Goal: Navigation & Orientation: Find specific page/section

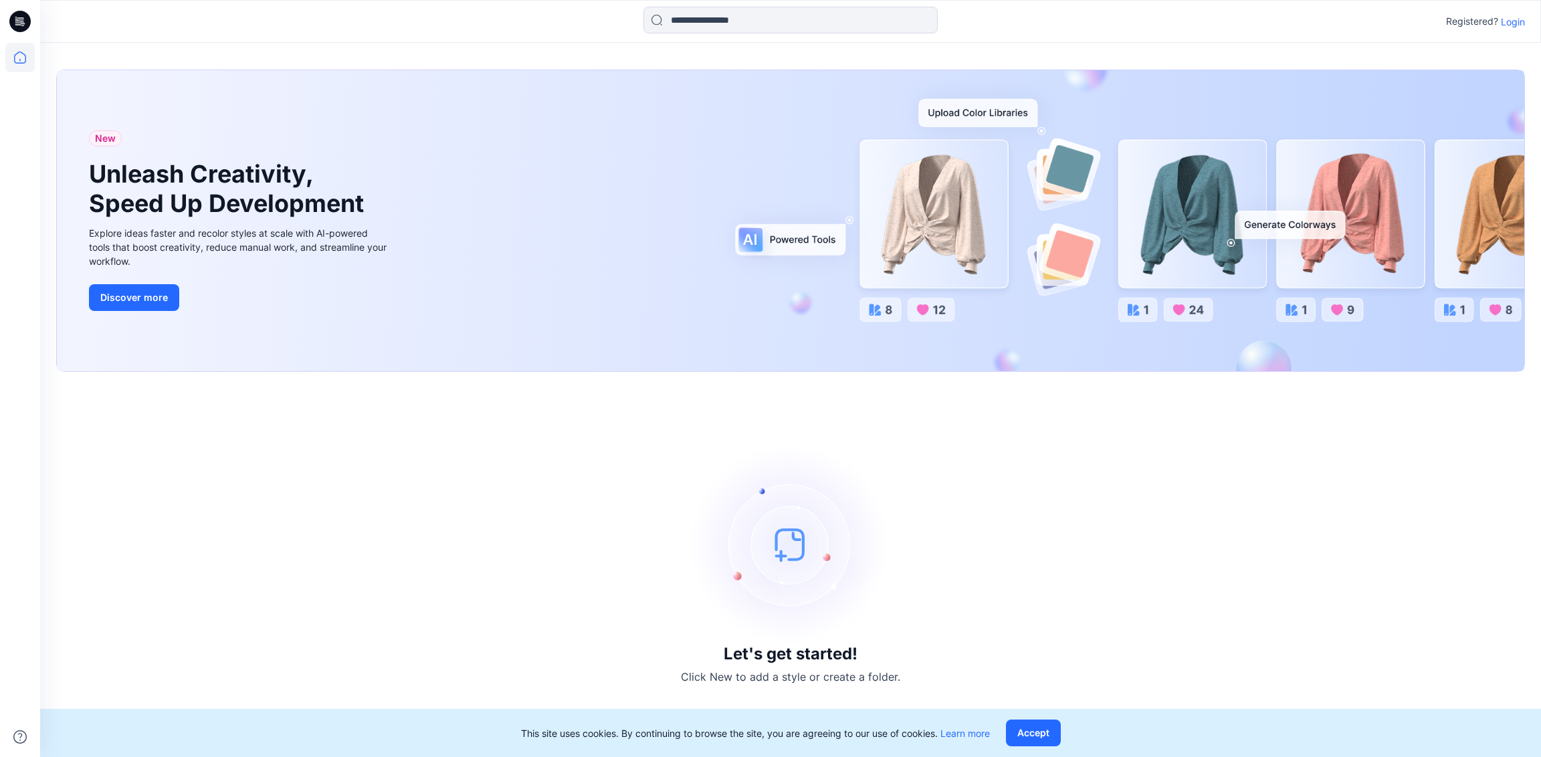
click at [1516, 17] on p "Login" at bounding box center [1513, 22] width 24 height 14
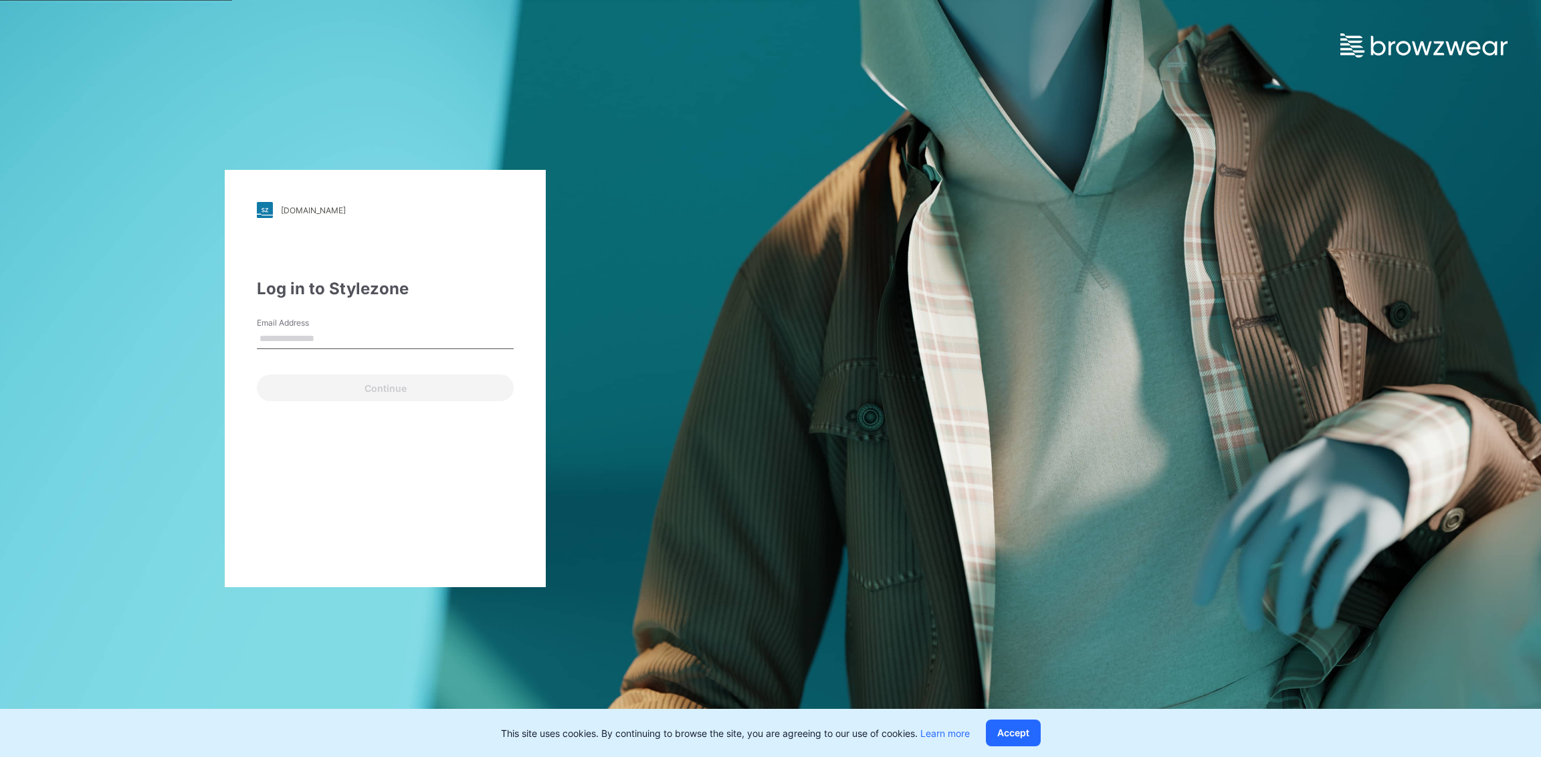
type input "**********"
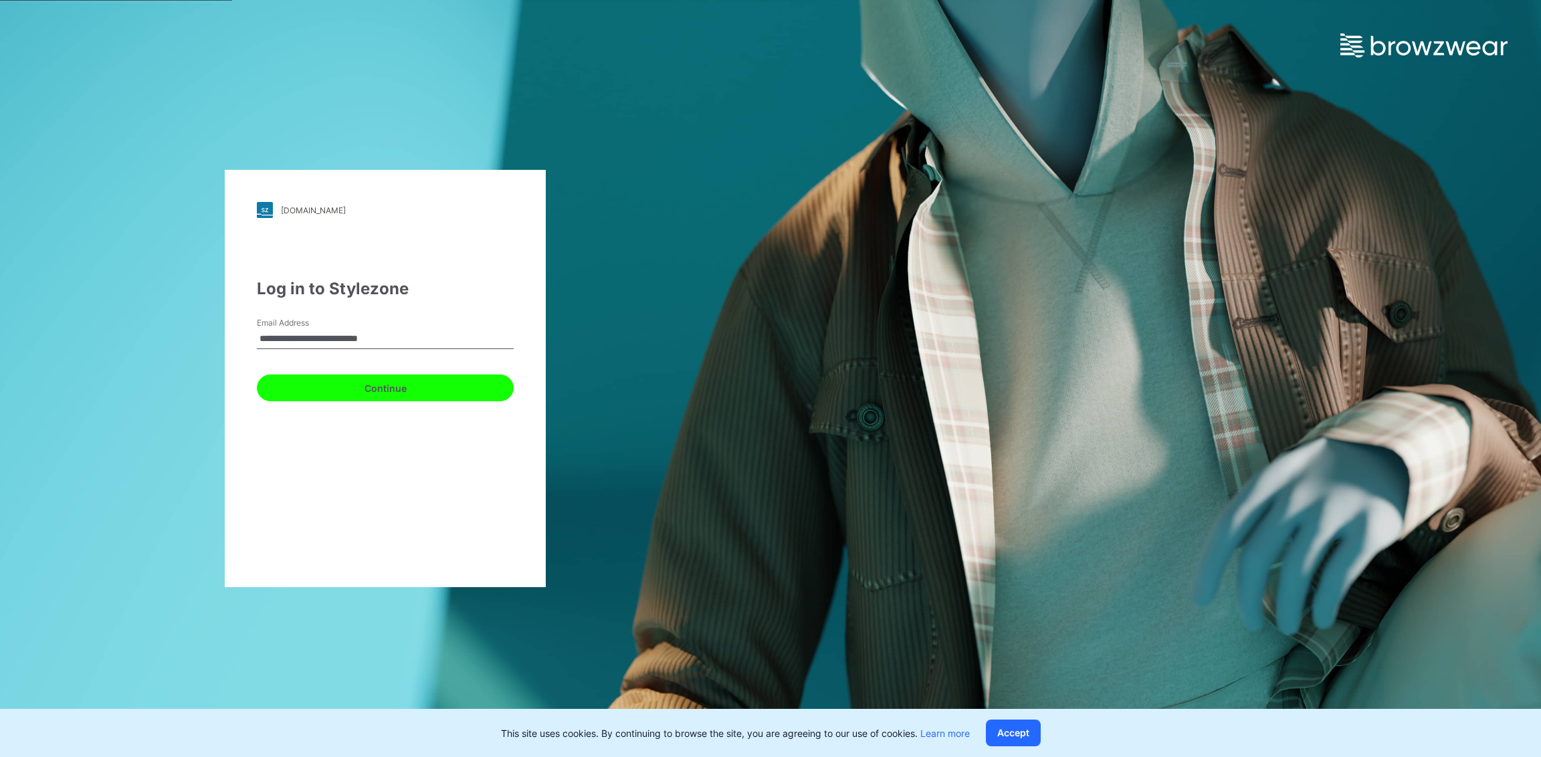
drag, startPoint x: 485, startPoint y: 382, endPoint x: 471, endPoint y: 374, distance: 17.1
click at [485, 382] on button "Continue" at bounding box center [385, 387] width 257 height 27
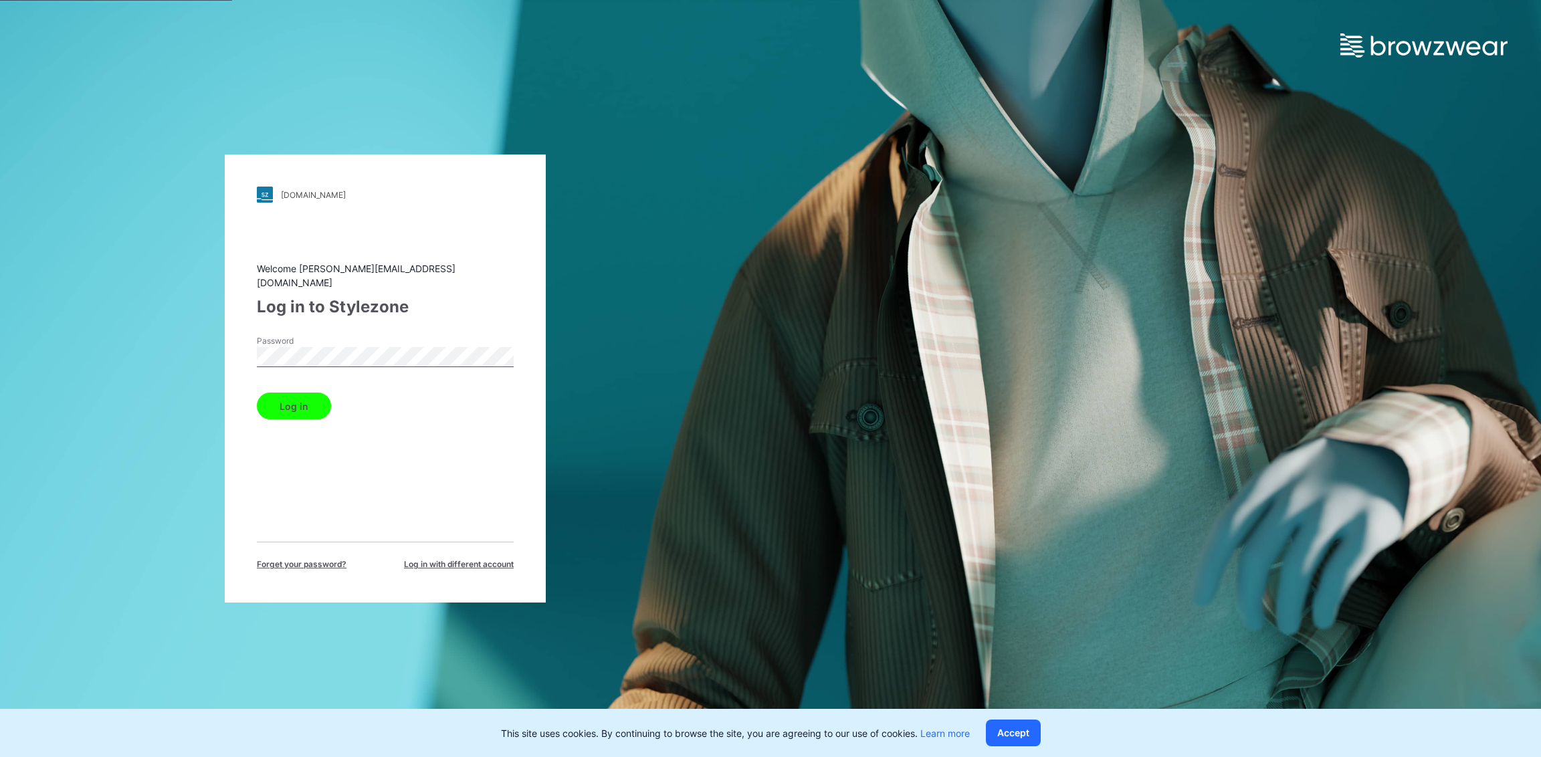
click at [324, 399] on button "Log in" at bounding box center [294, 406] width 74 height 27
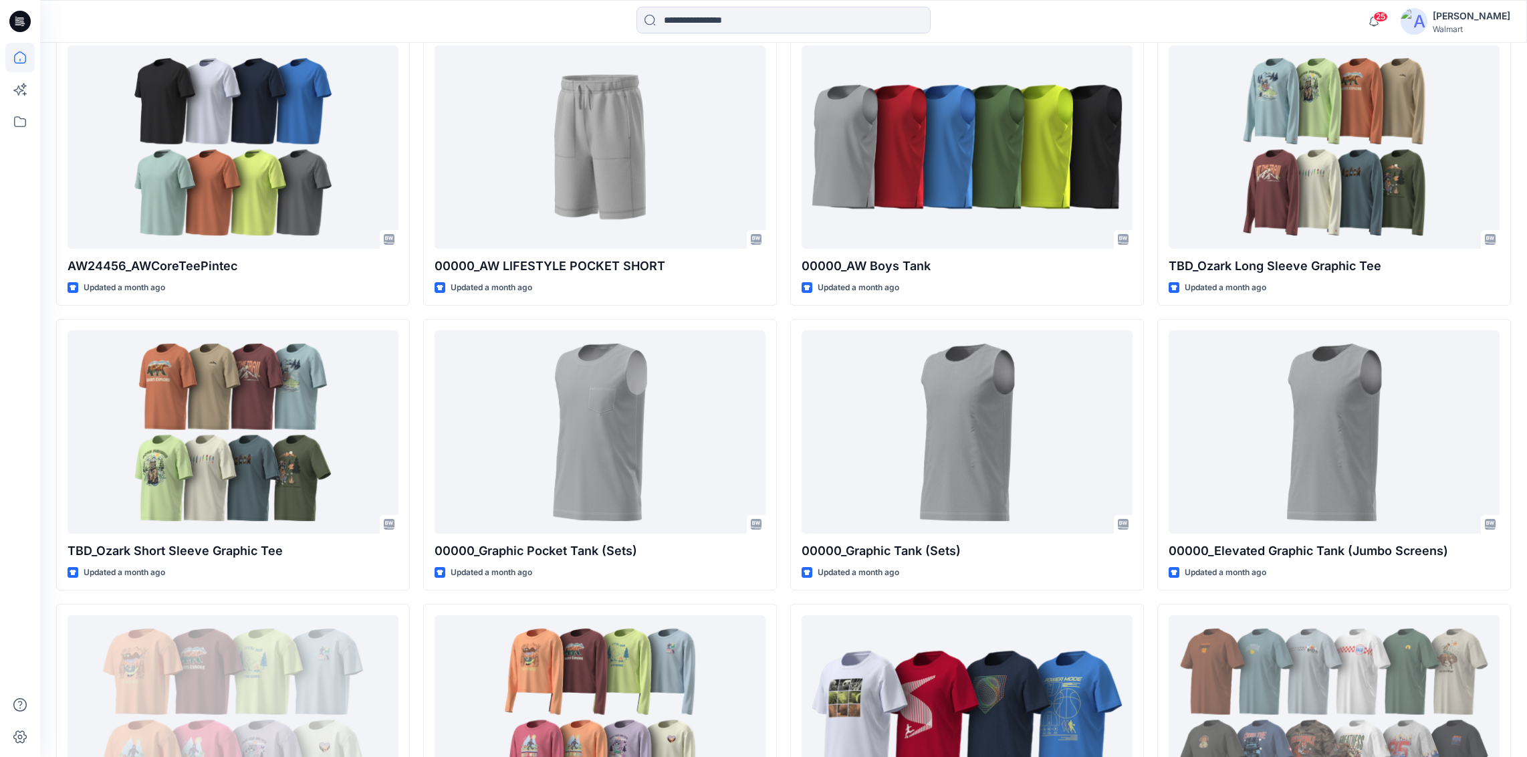
scroll to position [1360, 0]
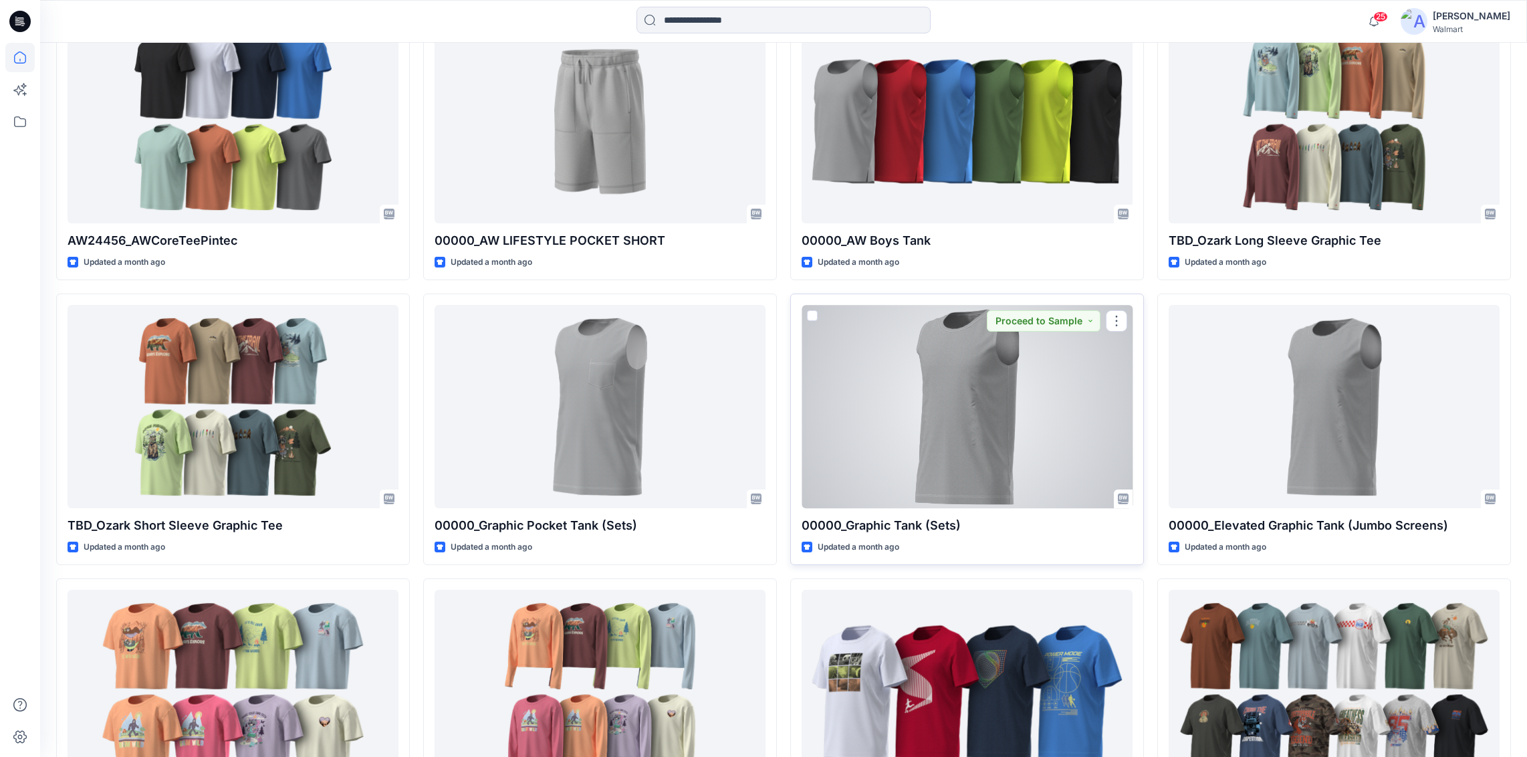
click at [1034, 355] on div at bounding box center [967, 406] width 331 height 203
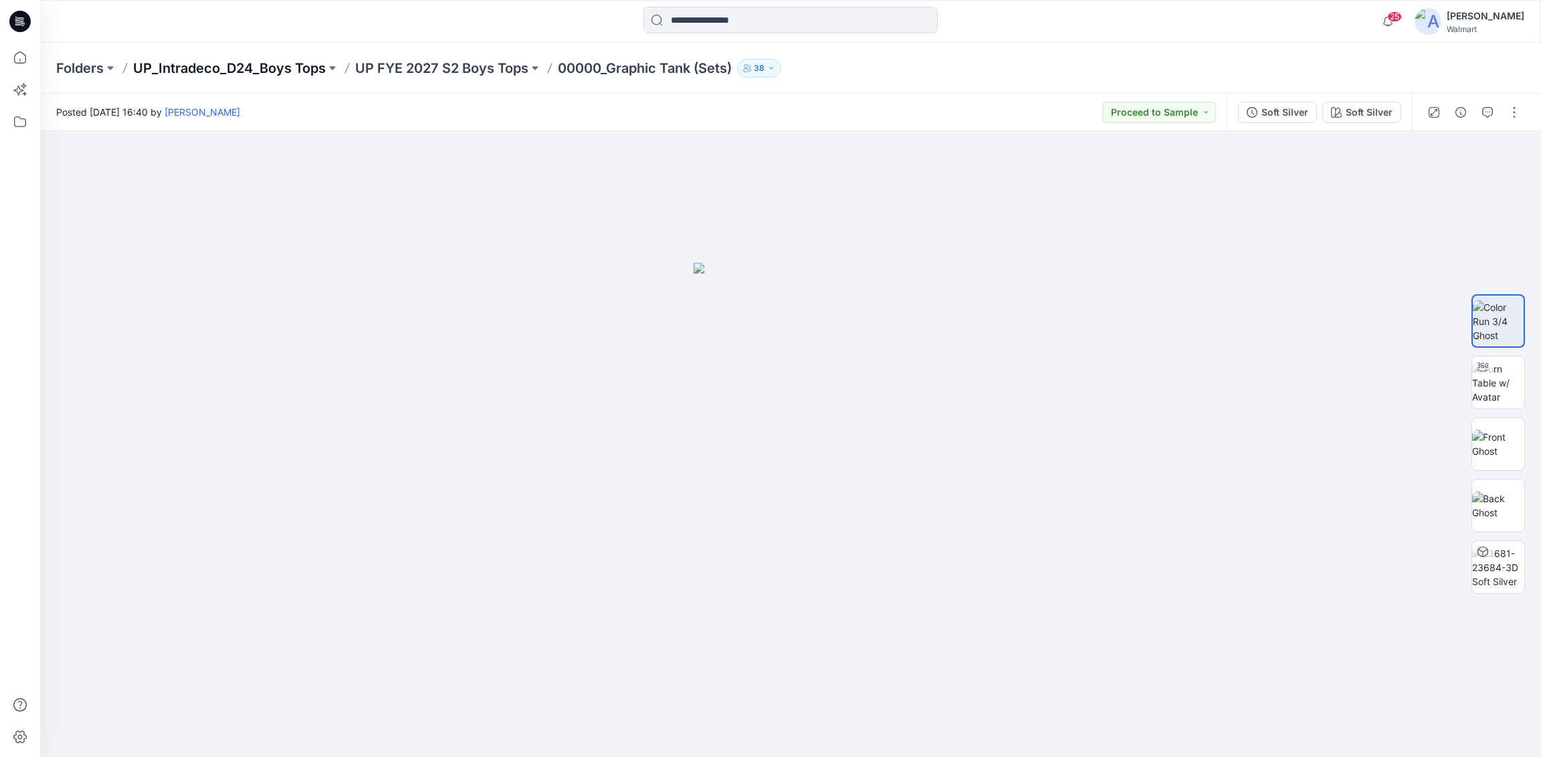
click at [320, 72] on p "UP_Intradeco_D24_Boys Tops" at bounding box center [229, 68] width 193 height 19
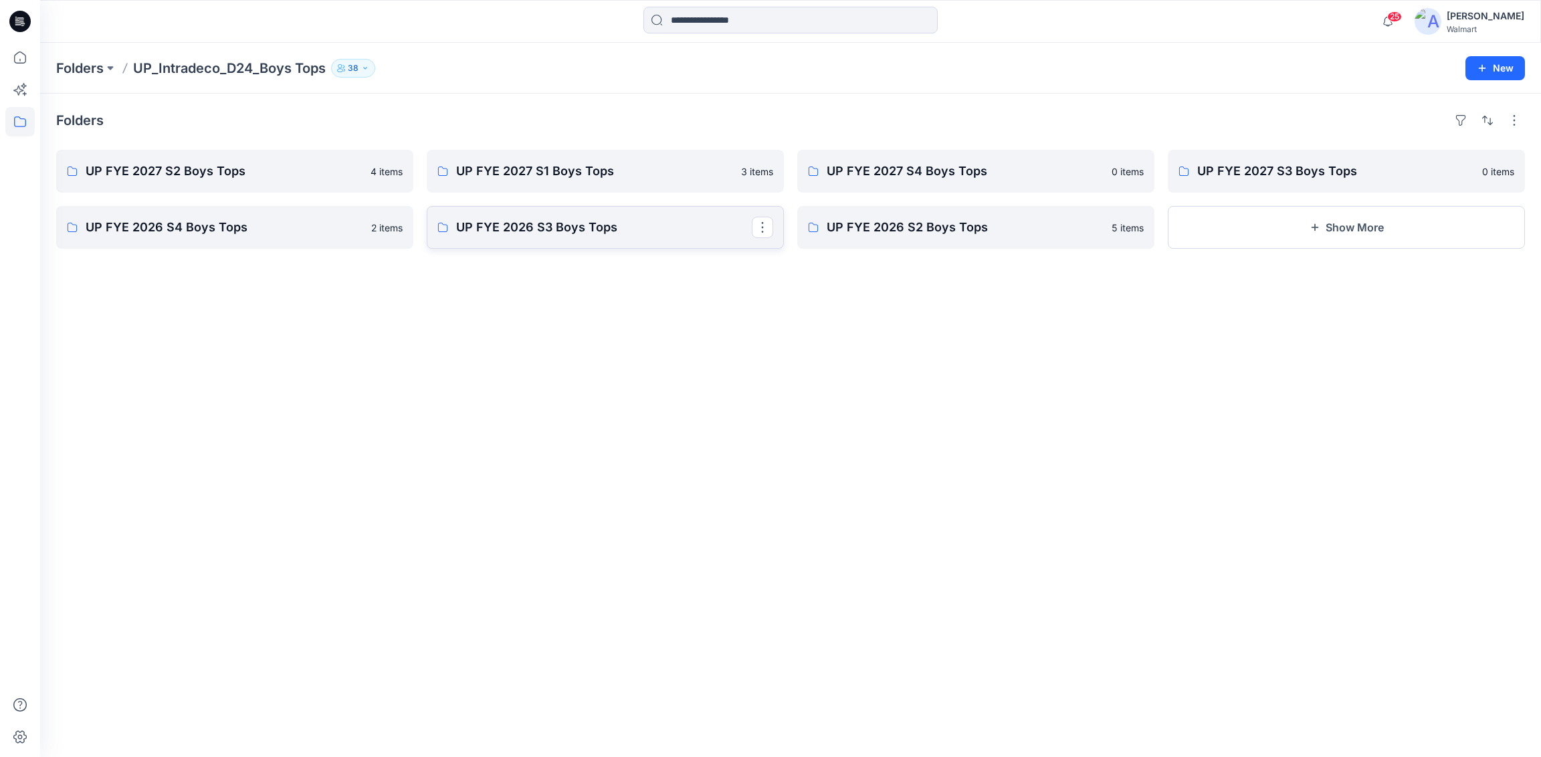
drag, startPoint x: 500, startPoint y: 239, endPoint x: 548, endPoint y: 238, distance: 47.5
click at [567, 232] on p "UP FYE 2026 S3 Boys Tops" at bounding box center [604, 227] width 296 height 19
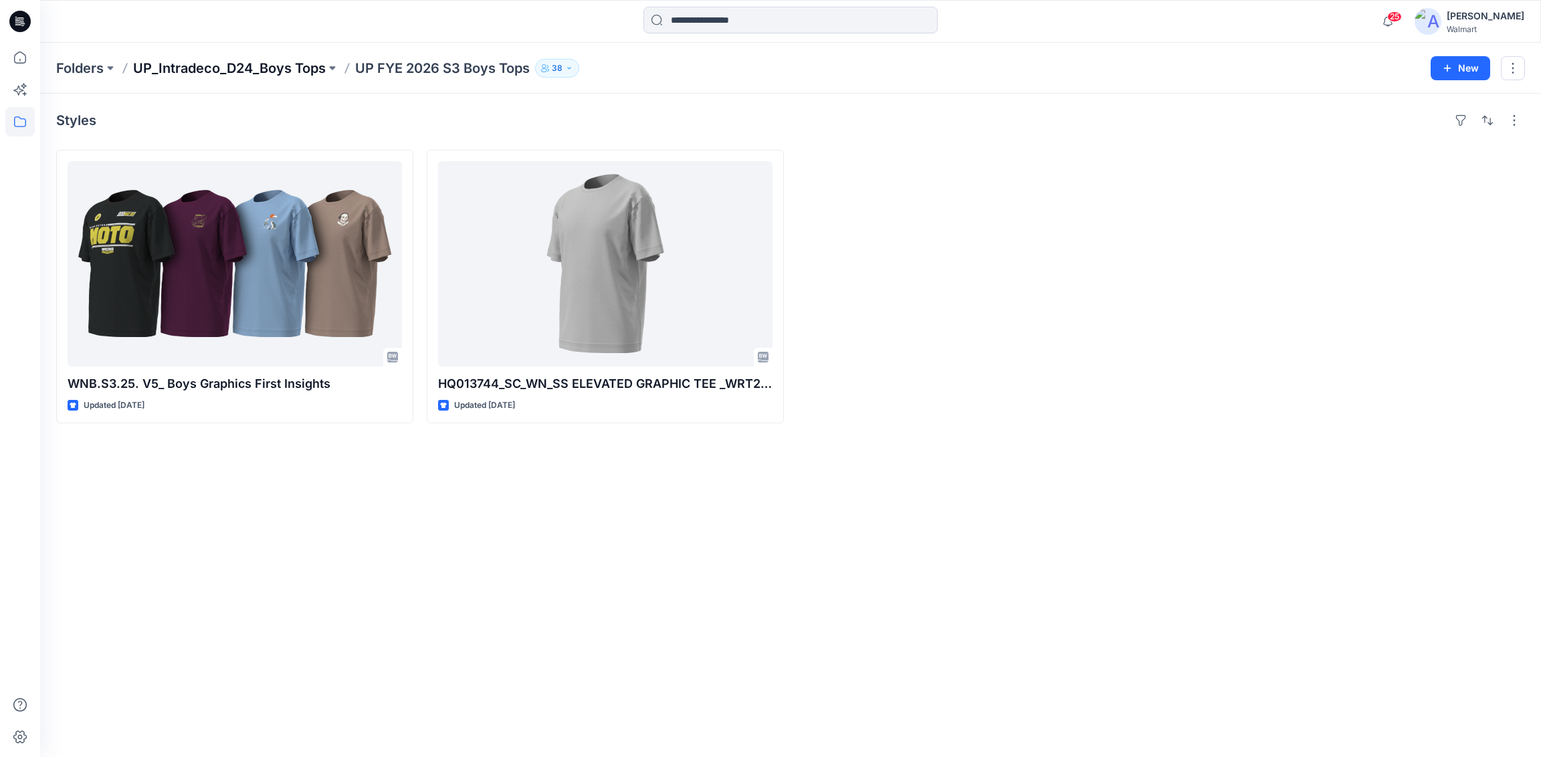
click at [291, 72] on p "UP_Intradeco_D24_Boys Tops" at bounding box center [229, 68] width 193 height 19
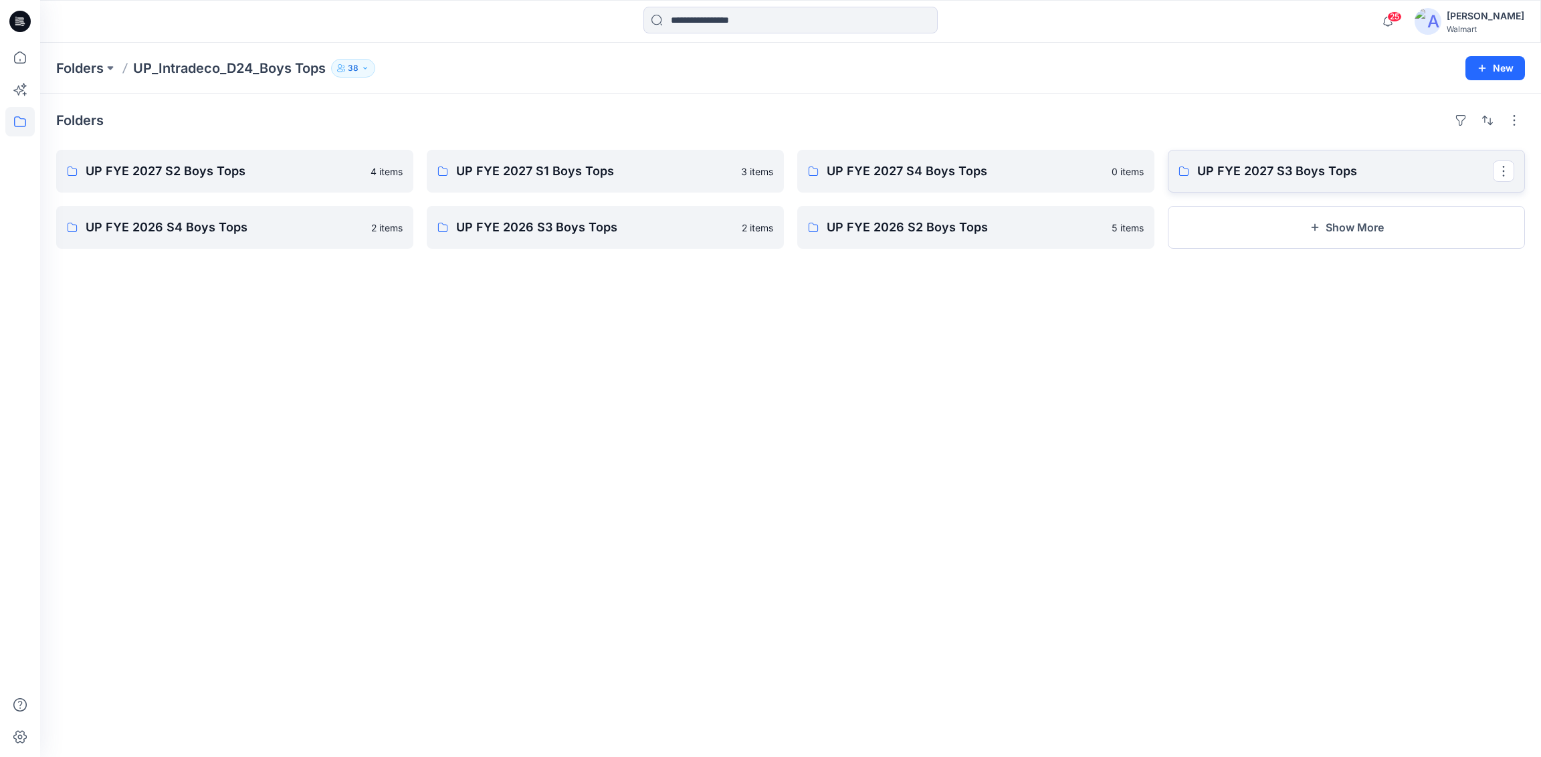
click at [1301, 180] on link "UP FYE 2027 S3 Boys Tops" at bounding box center [1346, 171] width 357 height 43
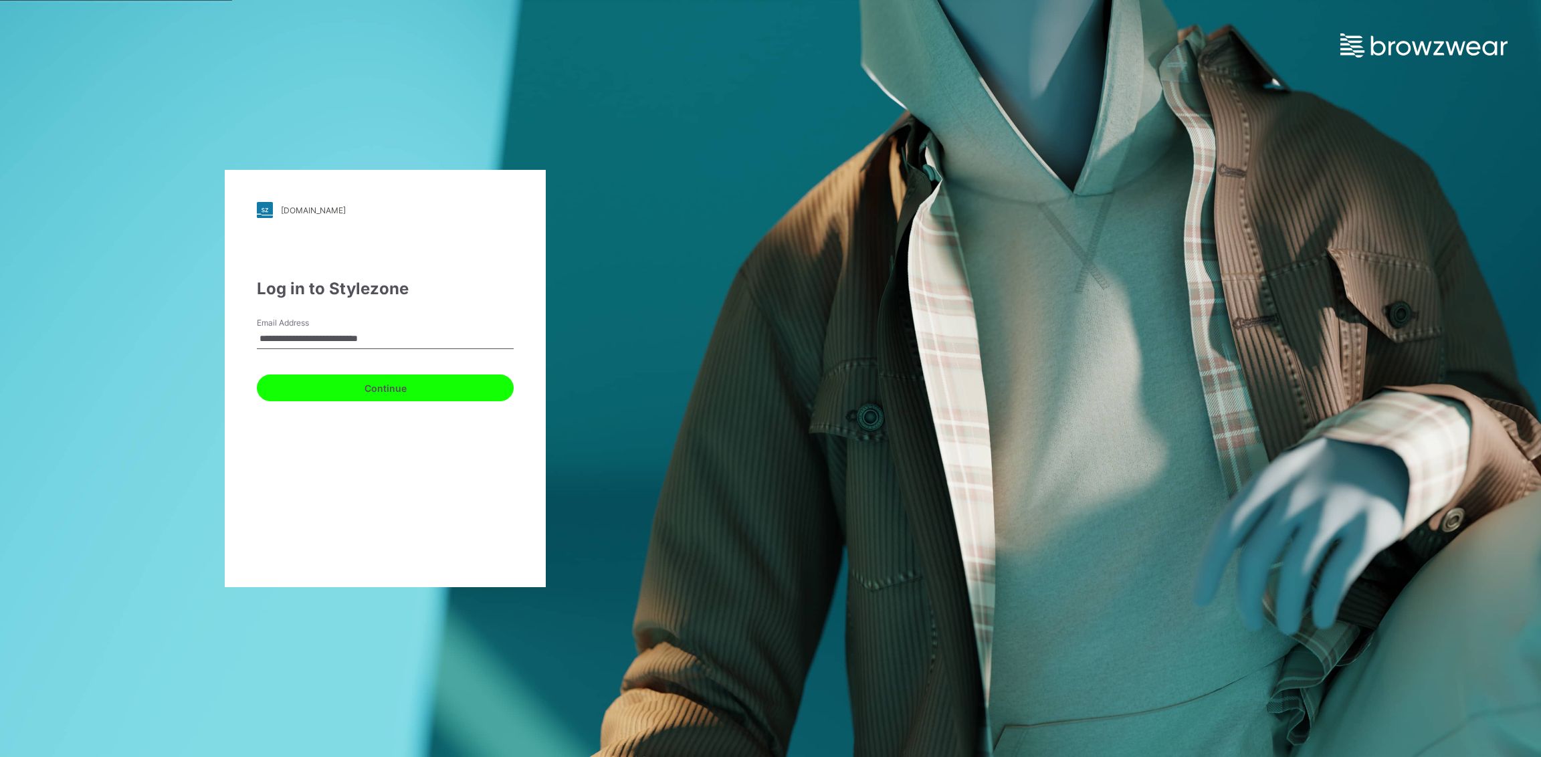
click at [364, 390] on button "Continue" at bounding box center [385, 387] width 257 height 27
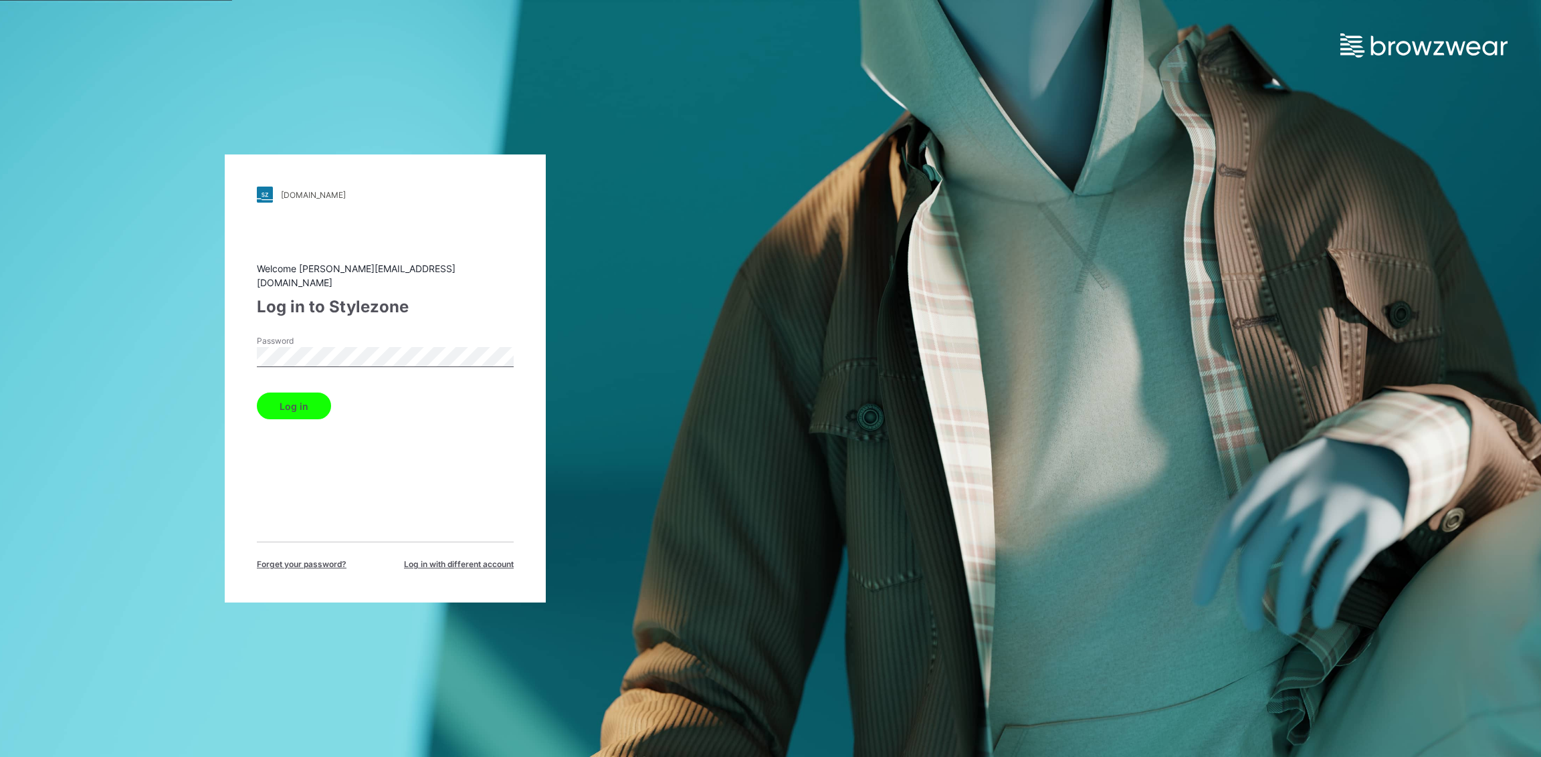
click at [304, 399] on button "Log in" at bounding box center [294, 406] width 74 height 27
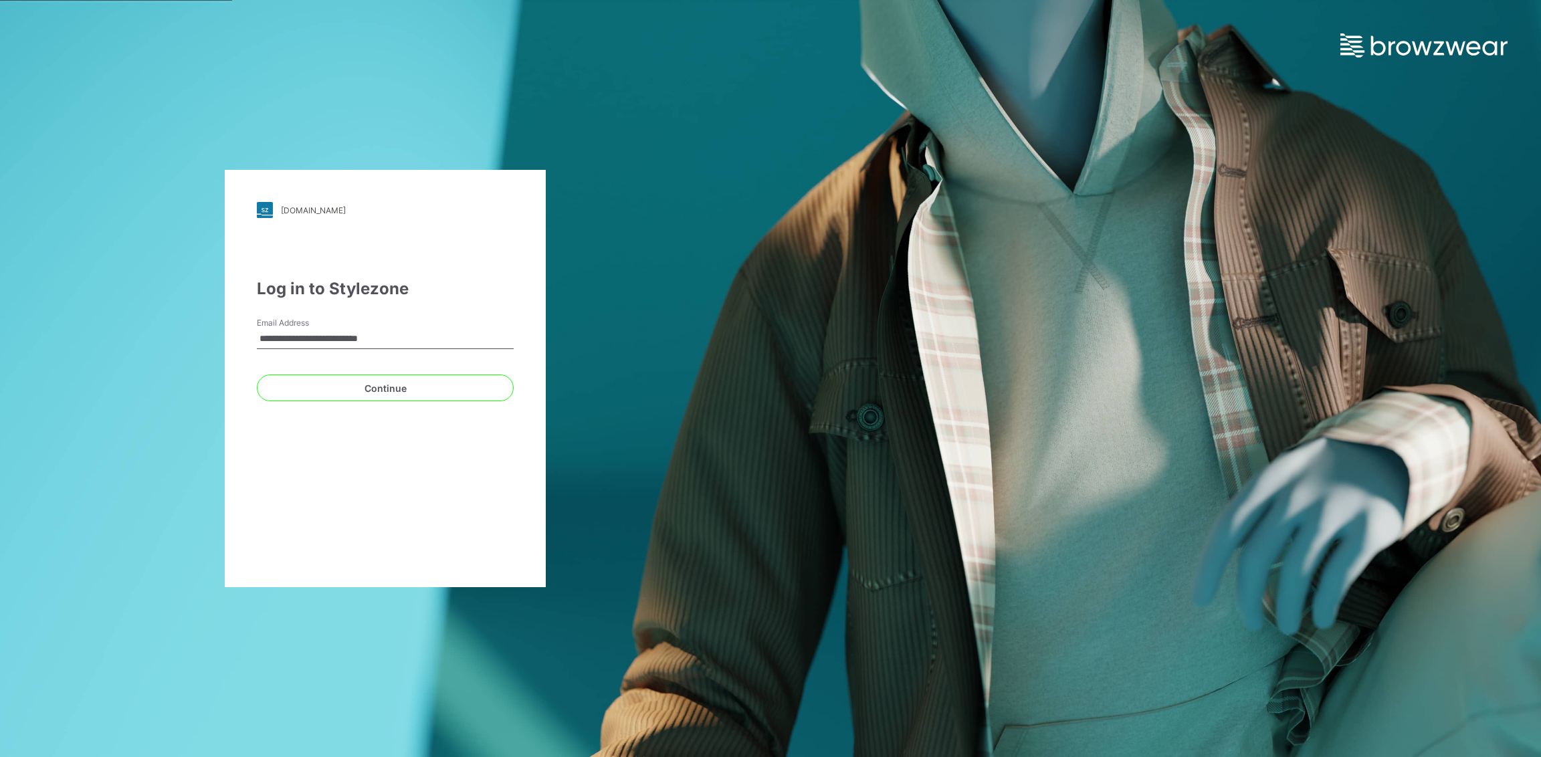
click at [518, 302] on div "**********" at bounding box center [385, 378] width 321 height 417
click at [480, 393] on button "Continue" at bounding box center [385, 387] width 257 height 27
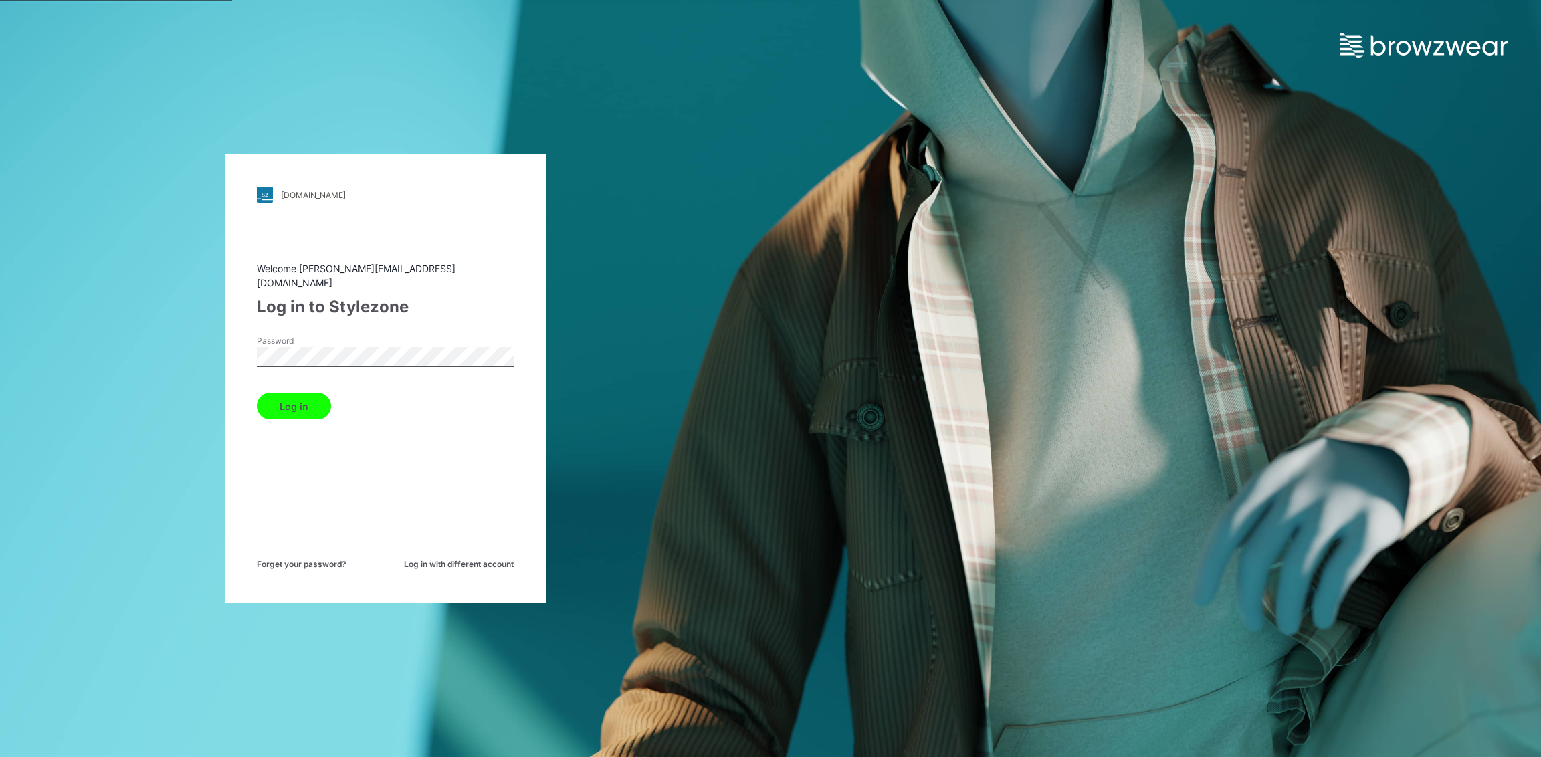
click at [298, 401] on button "Log in" at bounding box center [294, 406] width 74 height 27
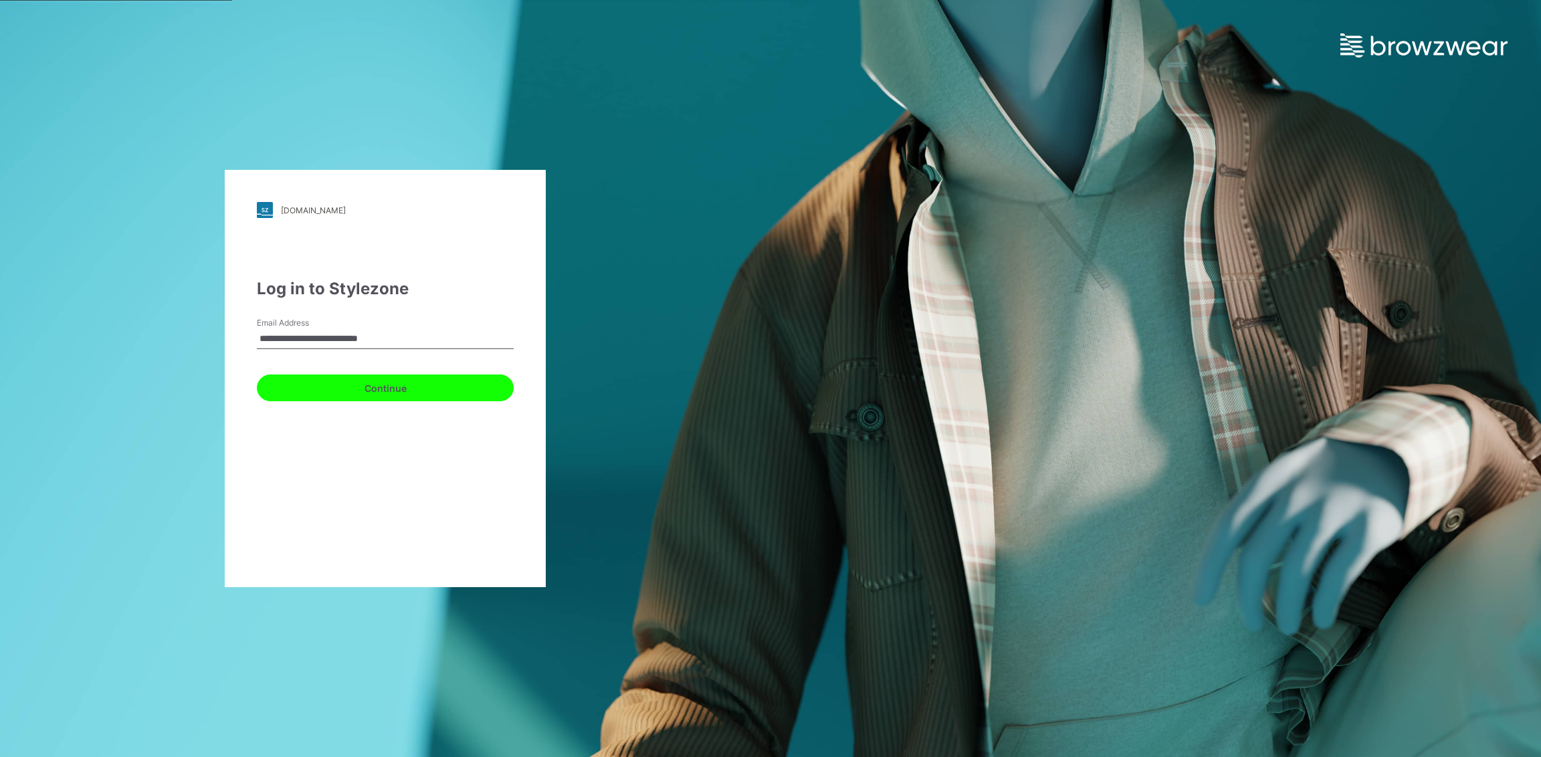
click at [304, 396] on button "Continue" at bounding box center [385, 387] width 257 height 27
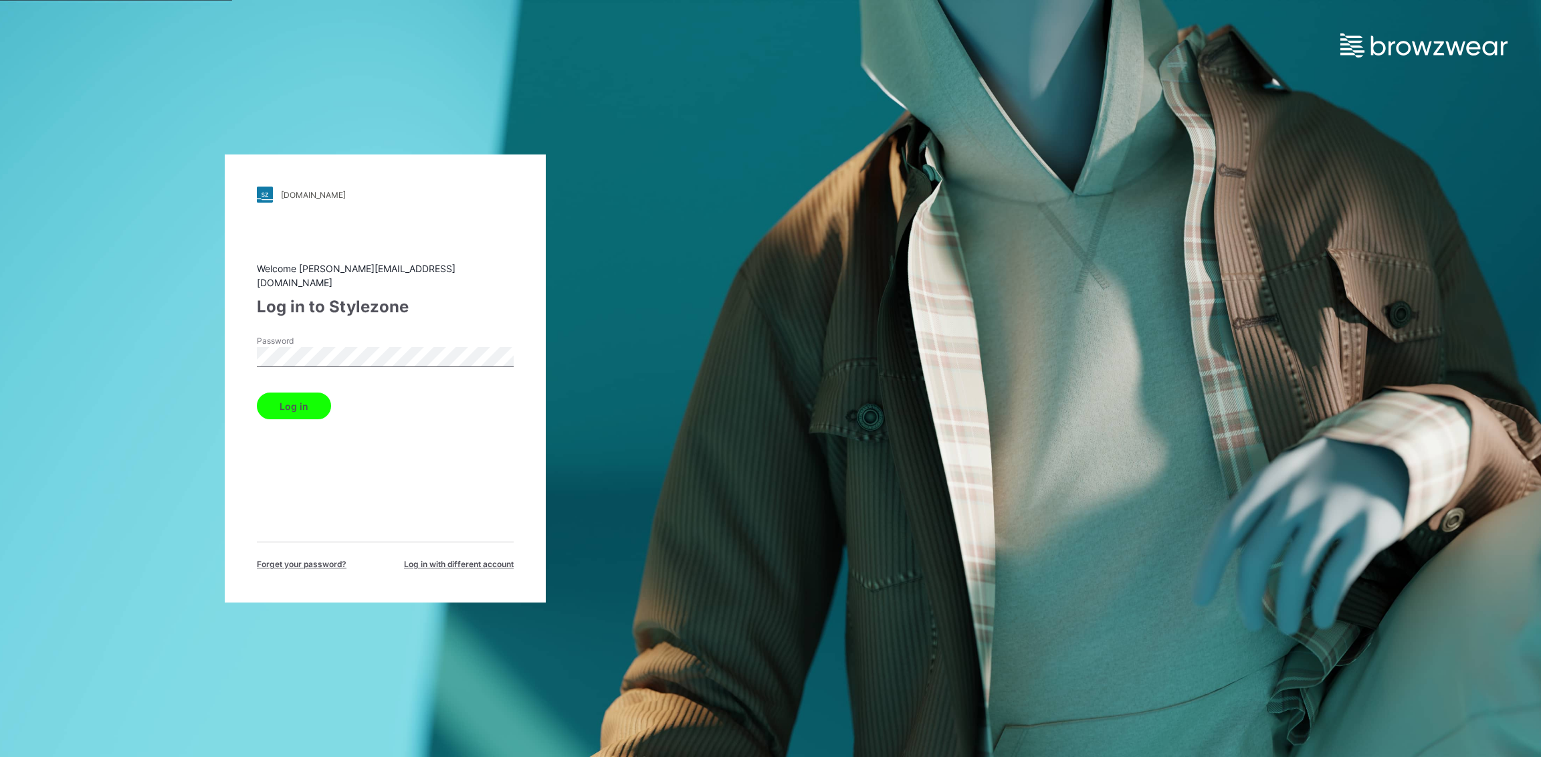
click at [0, 0] on div "[DOMAIN_NAME] Loading... Welcome [PERSON_NAME][EMAIL_ADDRESS][DOMAIN_NAME] Log …" at bounding box center [385, 378] width 770 height 757
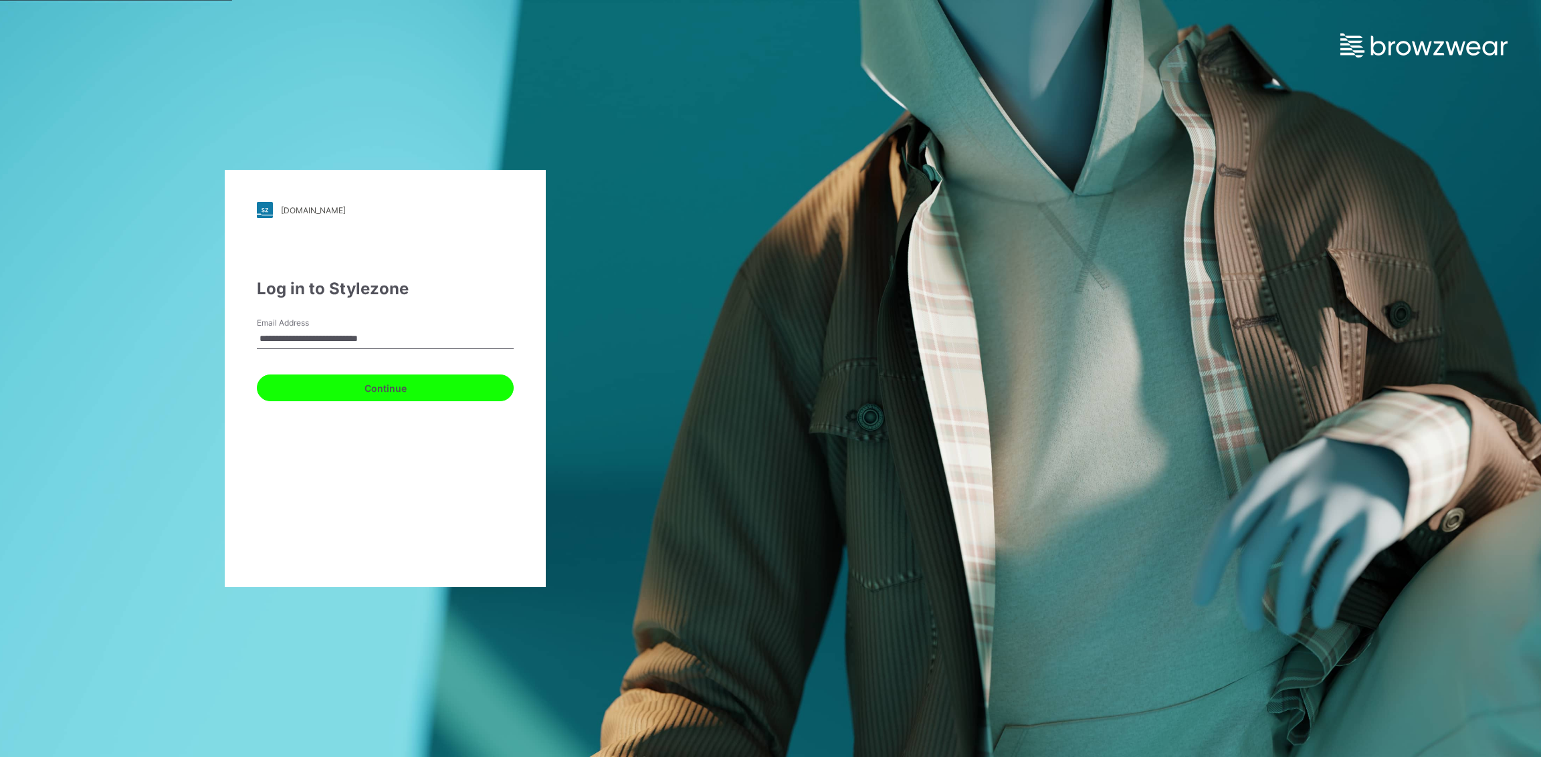
click at [292, 391] on button "Continue" at bounding box center [385, 387] width 257 height 27
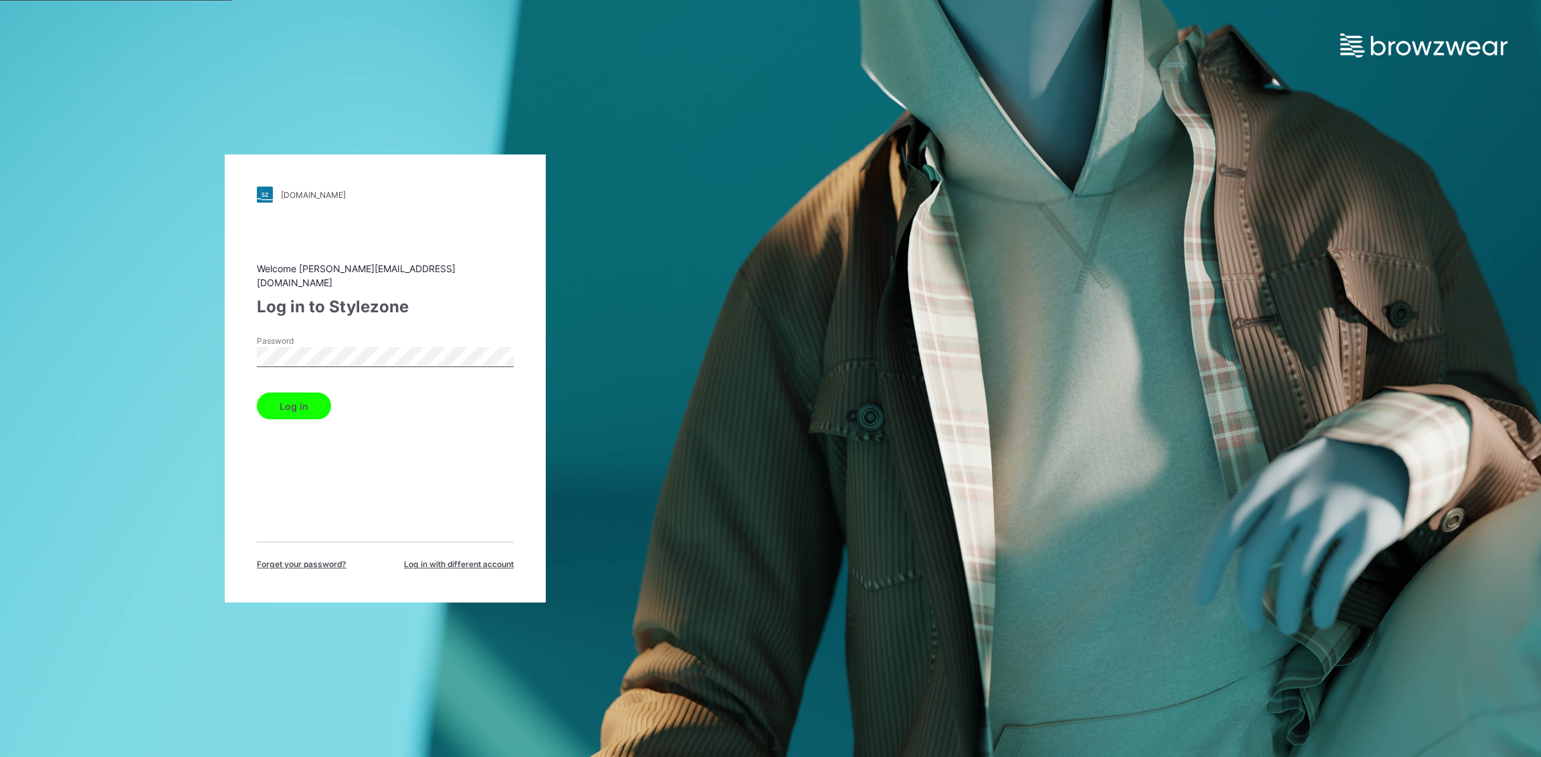
click at [306, 398] on button "Log in" at bounding box center [294, 406] width 74 height 27
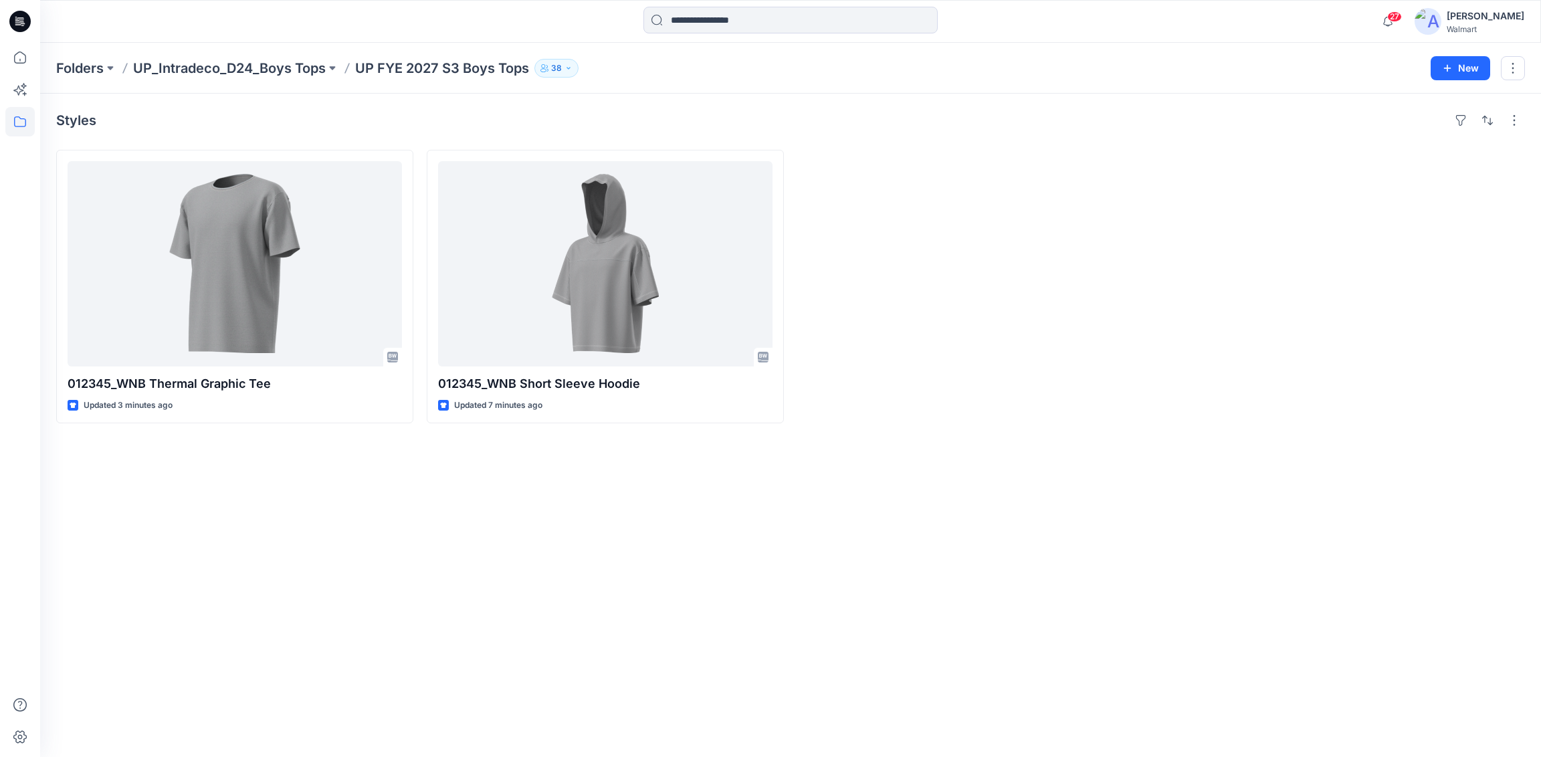
click at [1032, 502] on div "Styles 012345_WNB Thermal Graphic Tee Updated 3 minutes ago 012345_WNB Short Sl…" at bounding box center [790, 425] width 1501 height 663
